Goal: Information Seeking & Learning: Learn about a topic

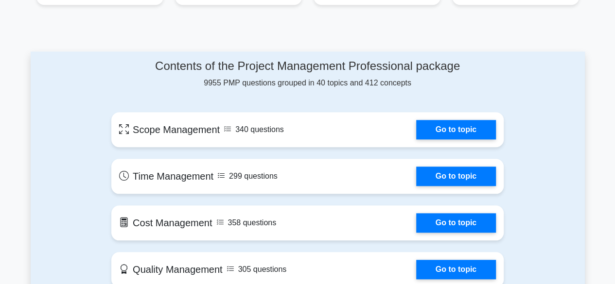
scroll to position [428, 0]
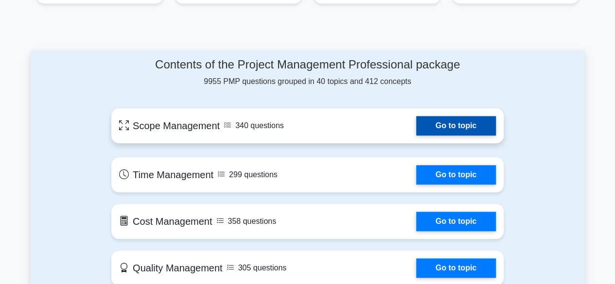
click at [441, 126] on link "Go to topic" at bounding box center [456, 125] width 80 height 19
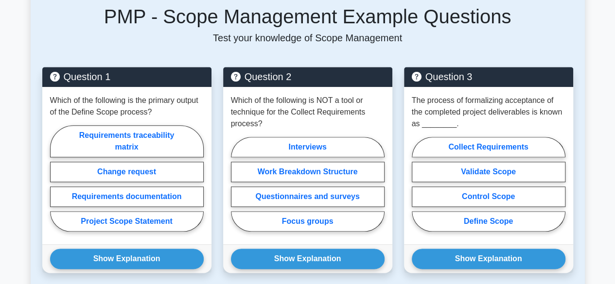
scroll to position [447, 0]
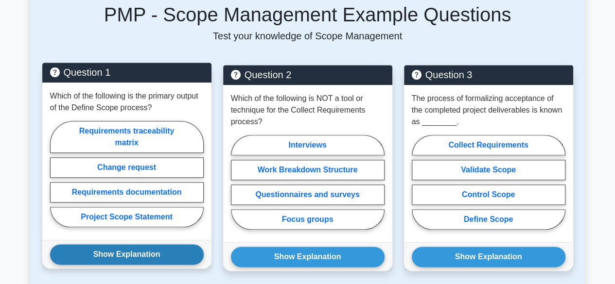
click at [145, 254] on button "Show Explanation" at bounding box center [127, 254] width 154 height 20
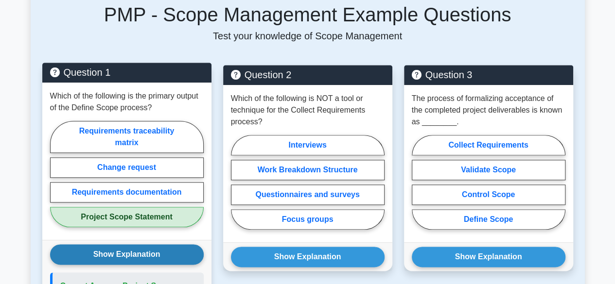
click at [145, 254] on button "Show Explanation" at bounding box center [127, 254] width 154 height 20
click at [145, 254] on button "Hide Explanation" at bounding box center [127, 254] width 154 height 20
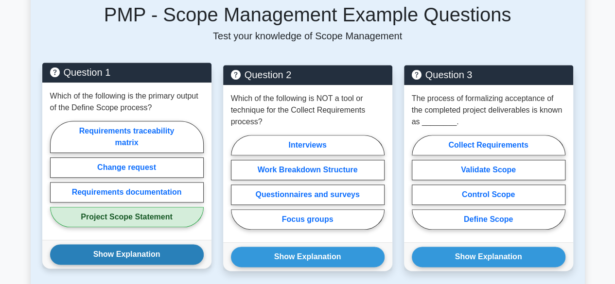
click at [145, 254] on button "Show Explanation" at bounding box center [127, 254] width 154 height 20
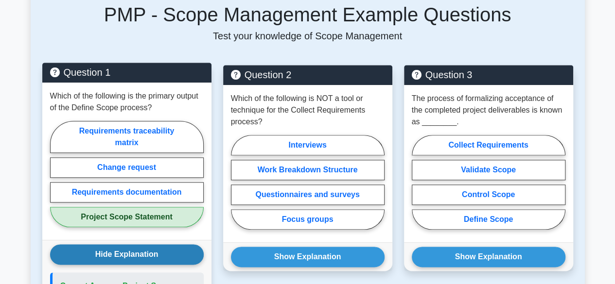
click at [145, 254] on button "Hide Explanation" at bounding box center [127, 254] width 154 height 20
